Goal: Task Accomplishment & Management: Complete application form

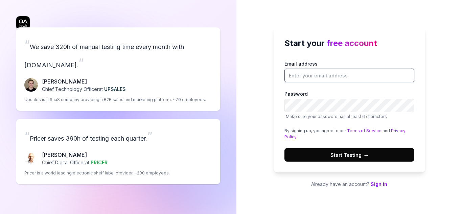
click at [341, 79] on input "Email address" at bounding box center [349, 76] width 130 height 14
type input "[EMAIL_ADDRESS][DOMAIN_NAME]"
click at [315, 157] on button "Start Testing →" at bounding box center [349, 155] width 130 height 14
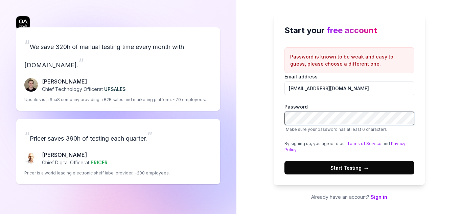
click at [267, 119] on div "Start your free account Password is known to be weak and easy to guess, please …" at bounding box center [348, 107] width 225 height 214
click at [325, 166] on button "Start Testing →" at bounding box center [349, 168] width 130 height 14
click at [330, 167] on button "Start Testing →" at bounding box center [349, 168] width 130 height 14
click at [229, 122] on div "“ We save 320h of manual testing time every month with [DOMAIN_NAME]. ” [PERSON…" at bounding box center [231, 107] width 462 height 214
click at [342, 169] on span "Start Testing →" at bounding box center [349, 167] width 38 height 7
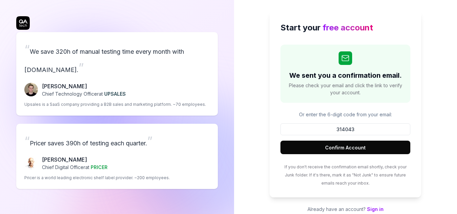
type input "314043"
click at [350, 144] on button "Confirm Account" at bounding box center [345, 148] width 130 height 14
